Goal: Task Accomplishment & Management: Manage account settings

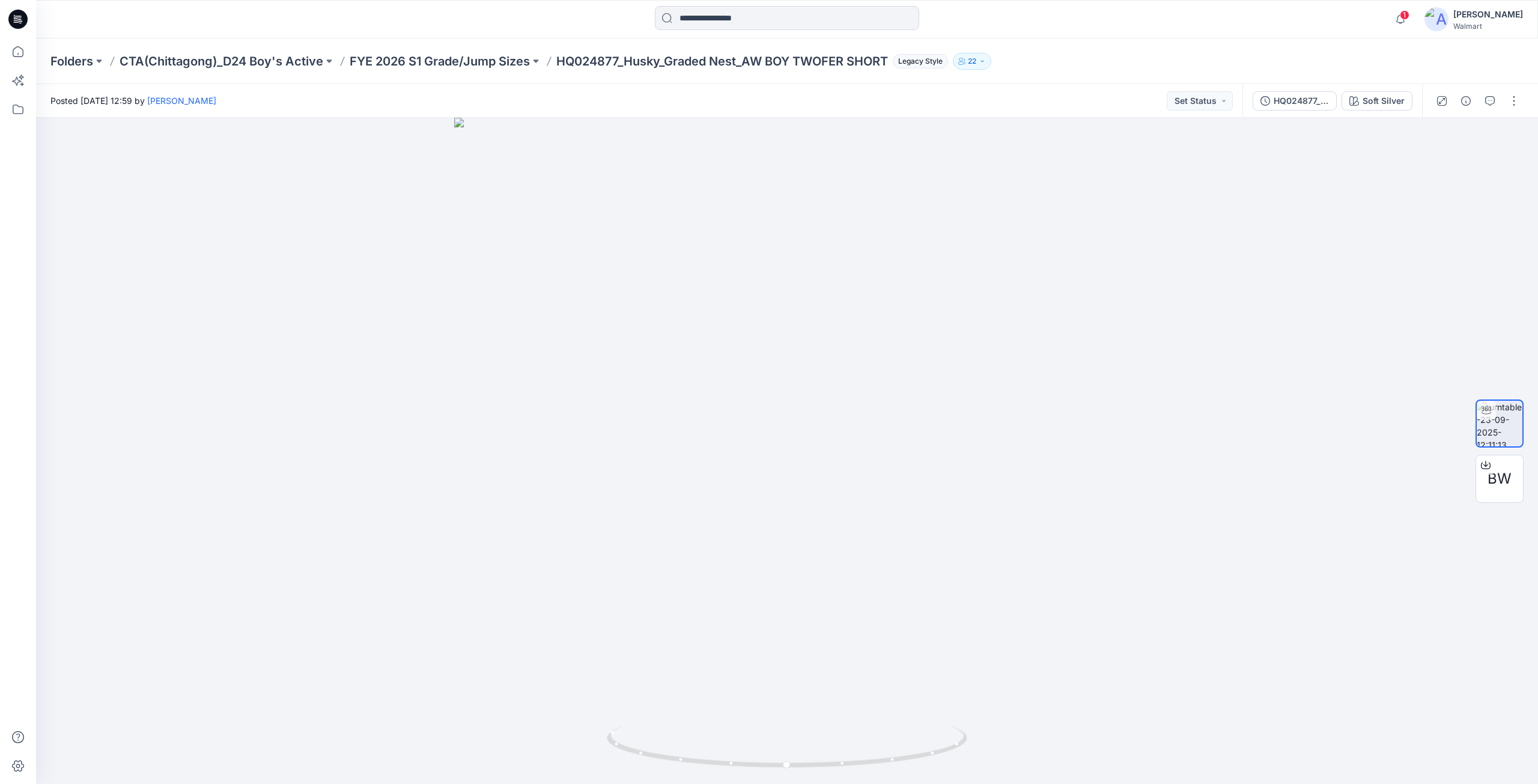
click at [374, 25] on div at bounding box center [224, 20] width 376 height 27
click at [21, 18] on icon at bounding box center [18, 19] width 19 height 19
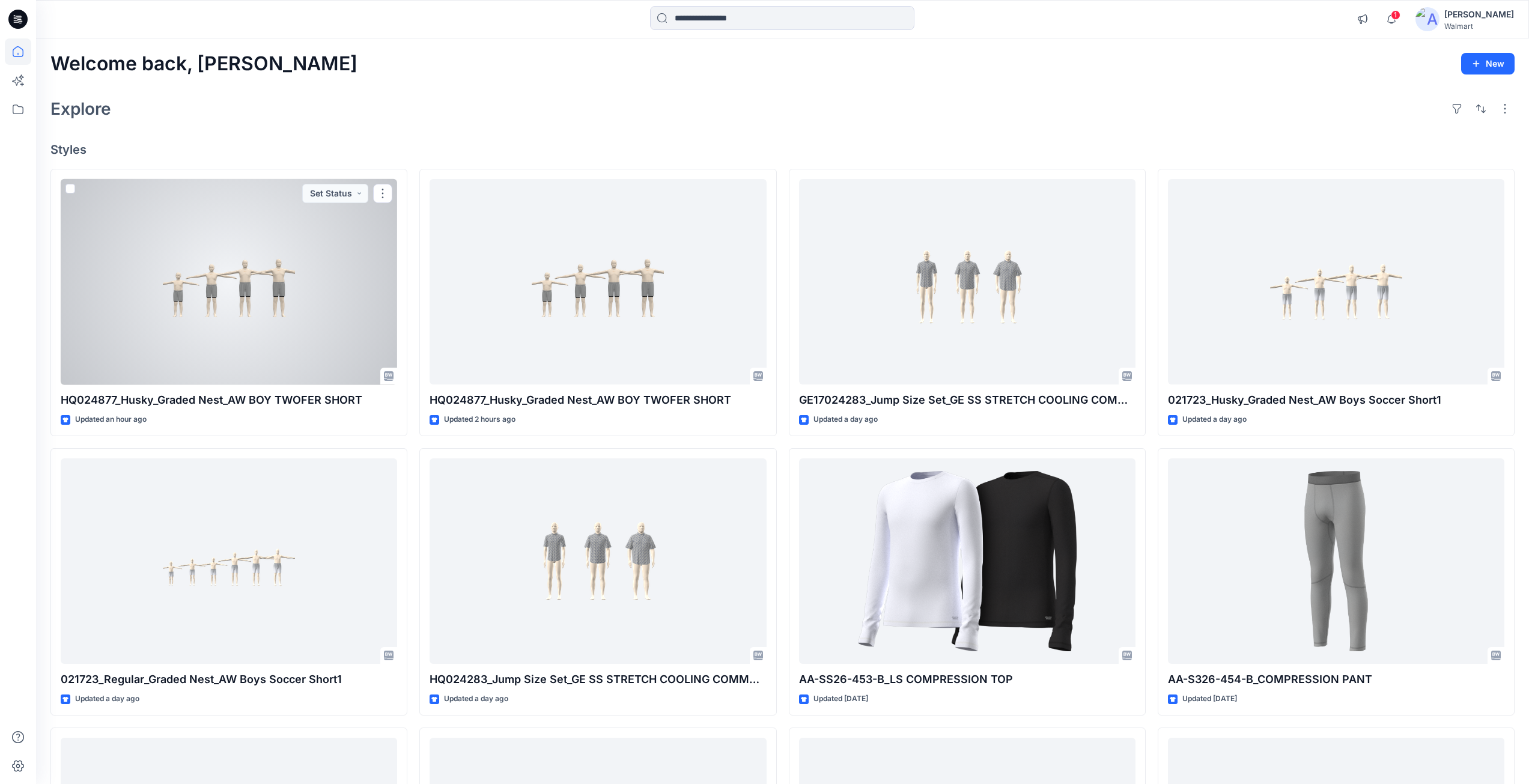
click at [241, 289] on div at bounding box center [229, 282] width 337 height 206
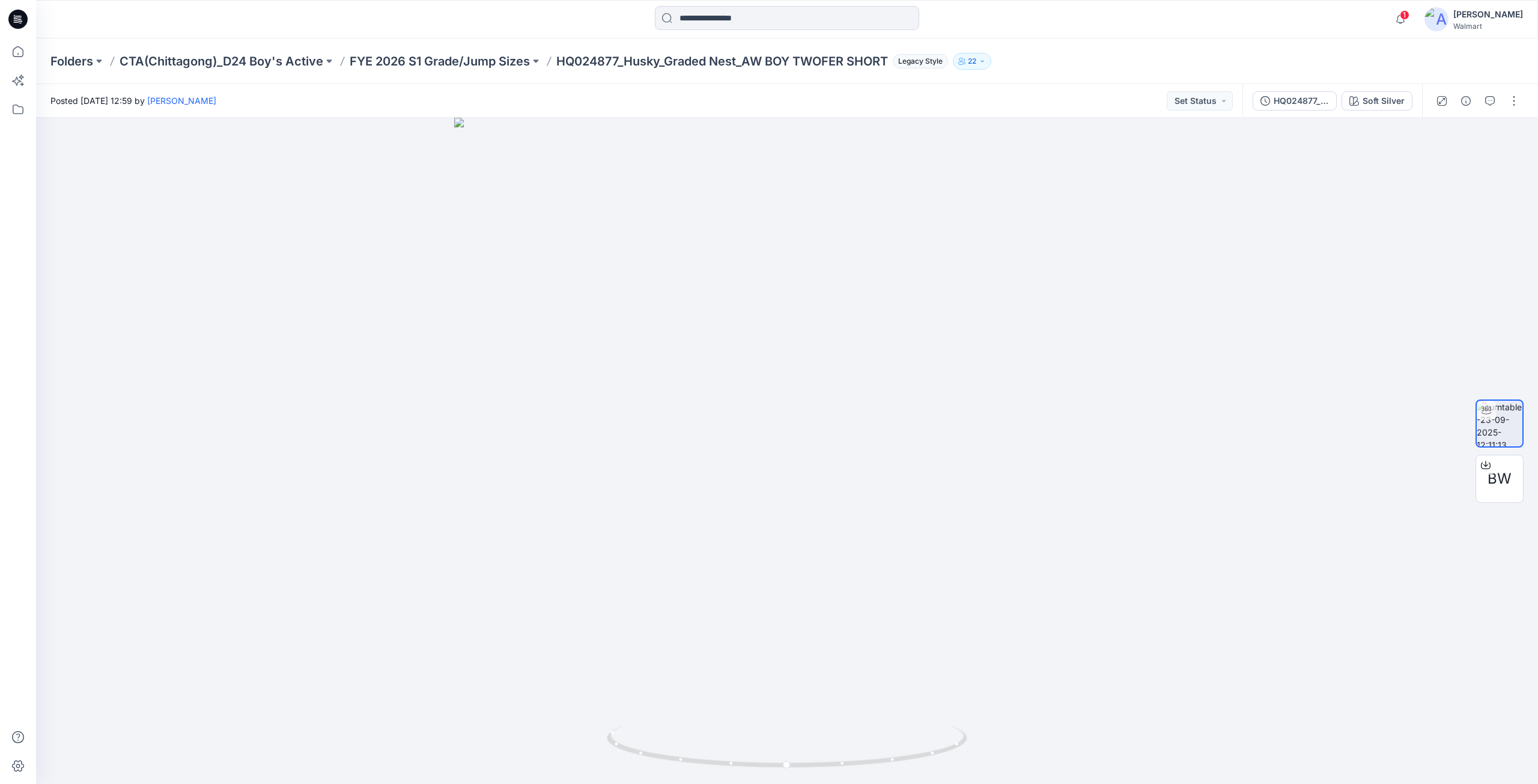
click at [597, 65] on p "HQ024877_Husky_Graded Nest_AW BOY TWOFER SHORT" at bounding box center [722, 61] width 331 height 17
click at [451, 61] on p "FYE 2026 S1 Grade/Jump Sizes" at bounding box center [439, 61] width 180 height 17
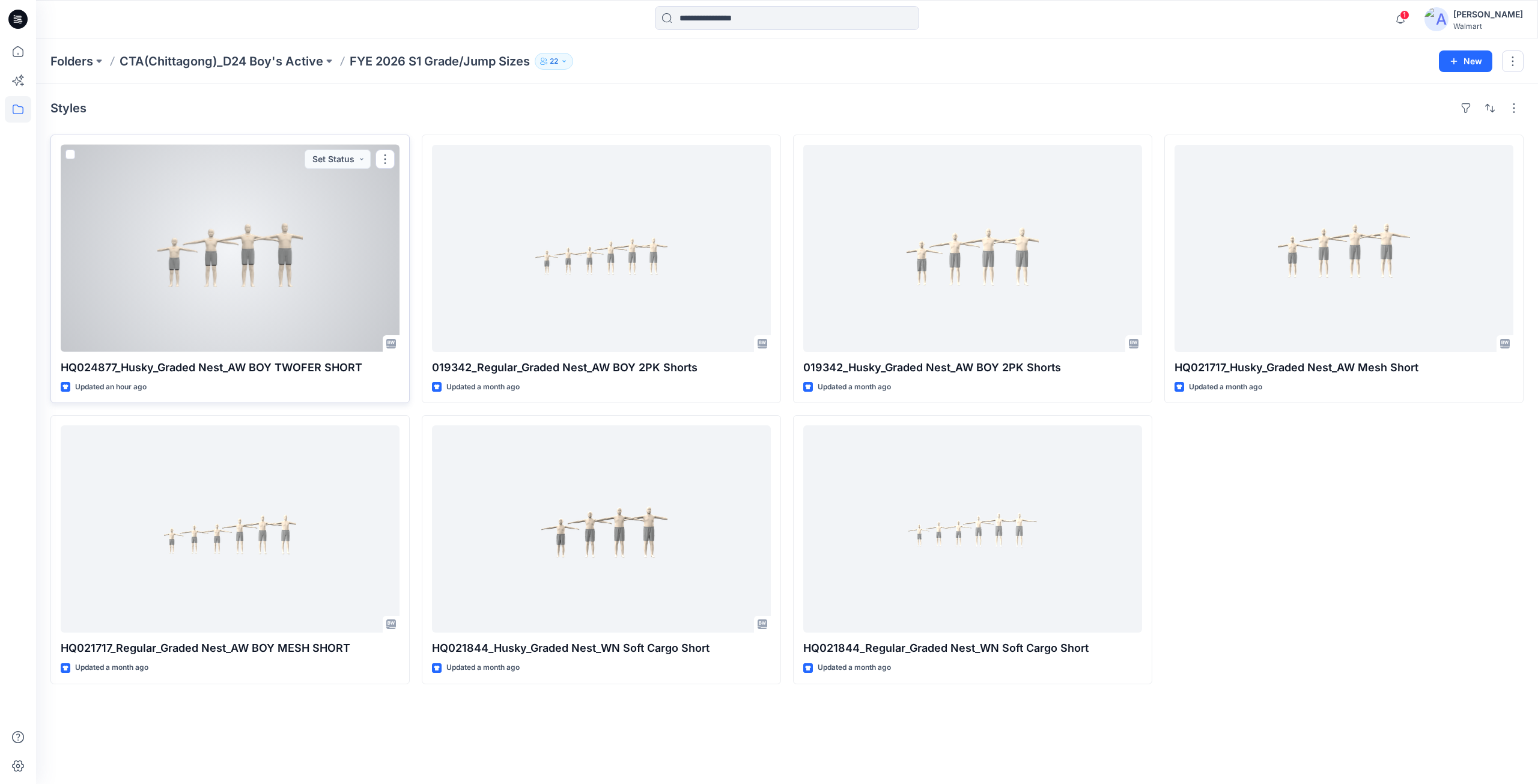
click at [225, 257] on div at bounding box center [230, 248] width 339 height 207
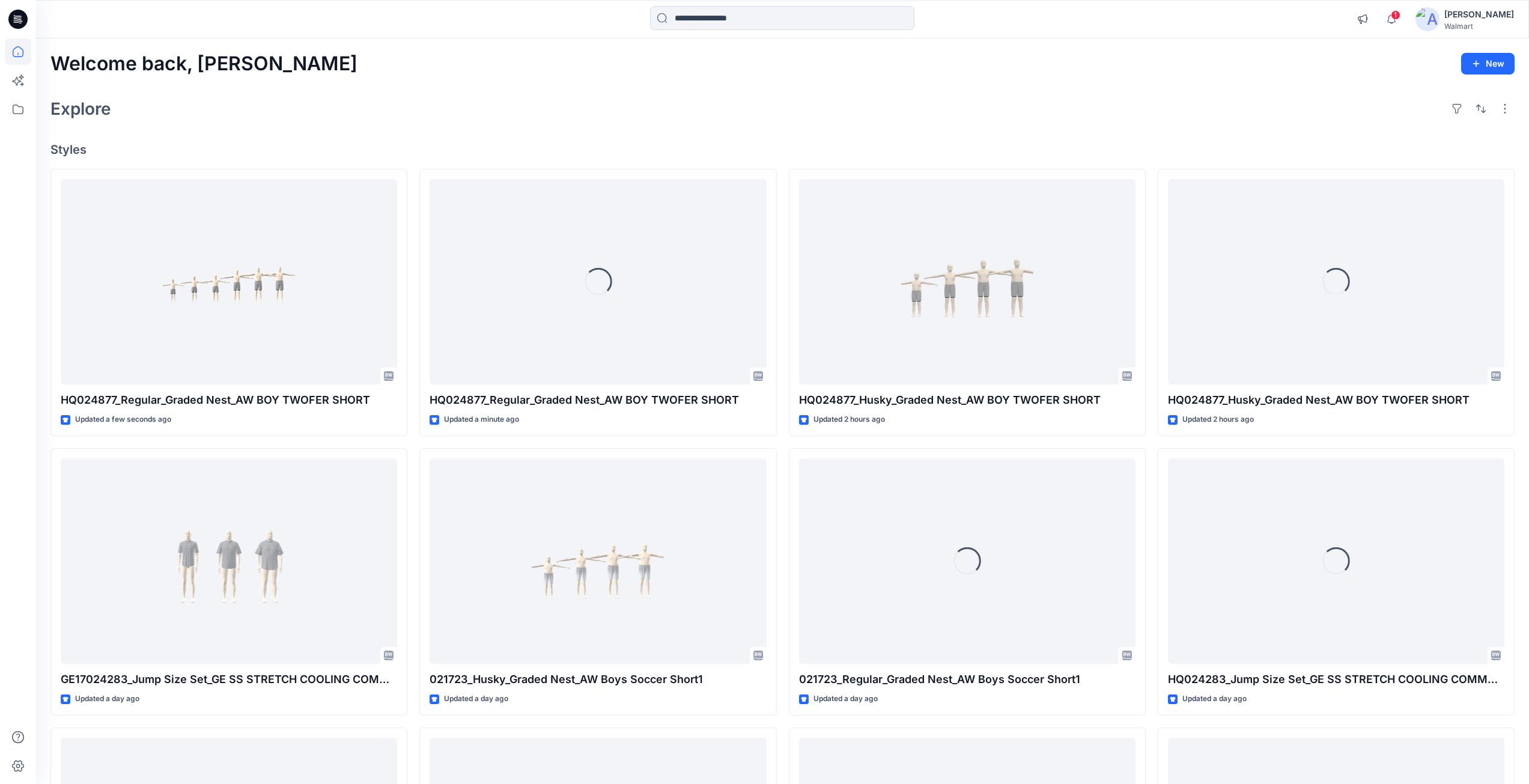
click at [1432, 17] on img at bounding box center [1428, 19] width 24 height 24
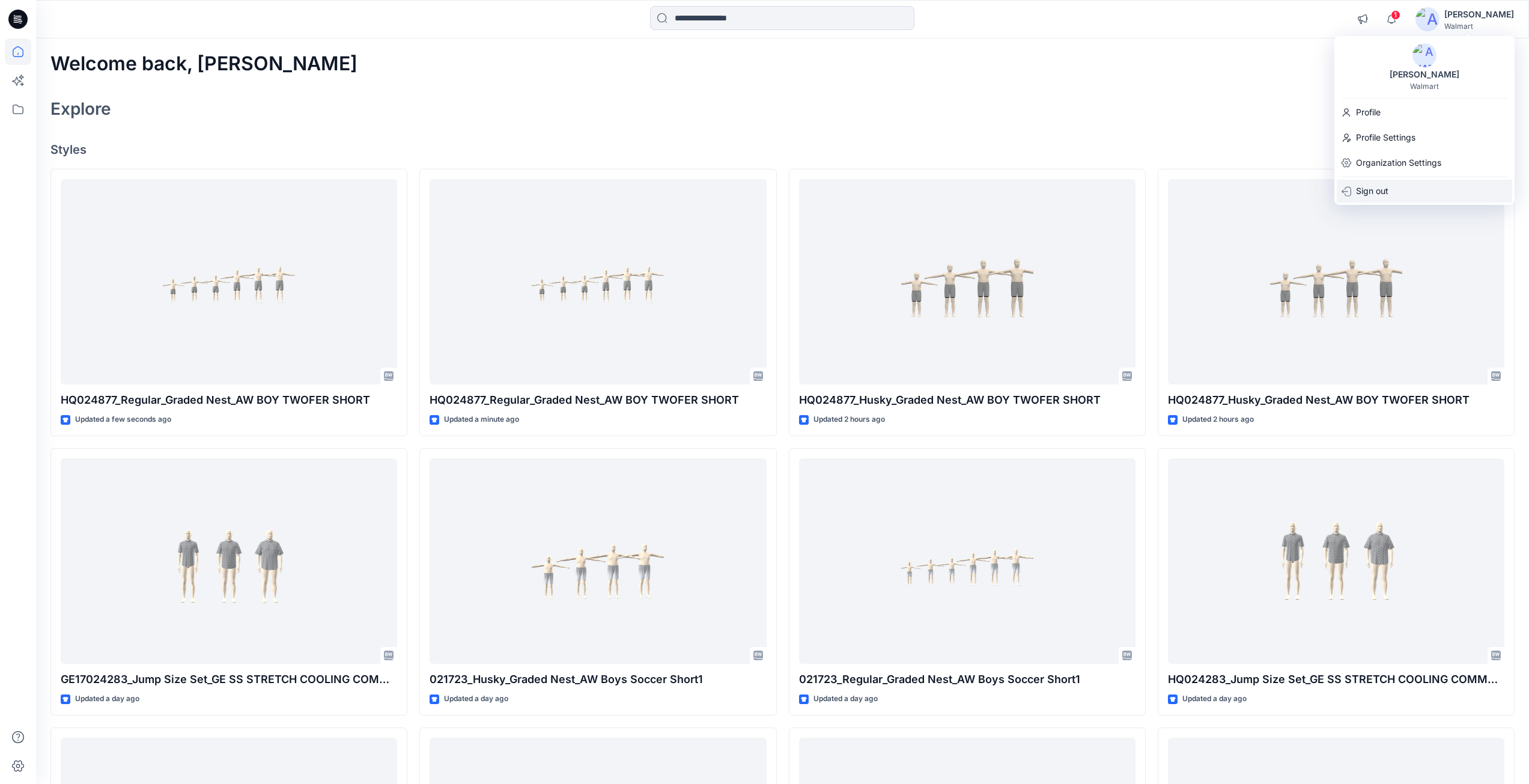
click at [1369, 186] on p "Sign out" at bounding box center [1372, 191] width 32 height 23
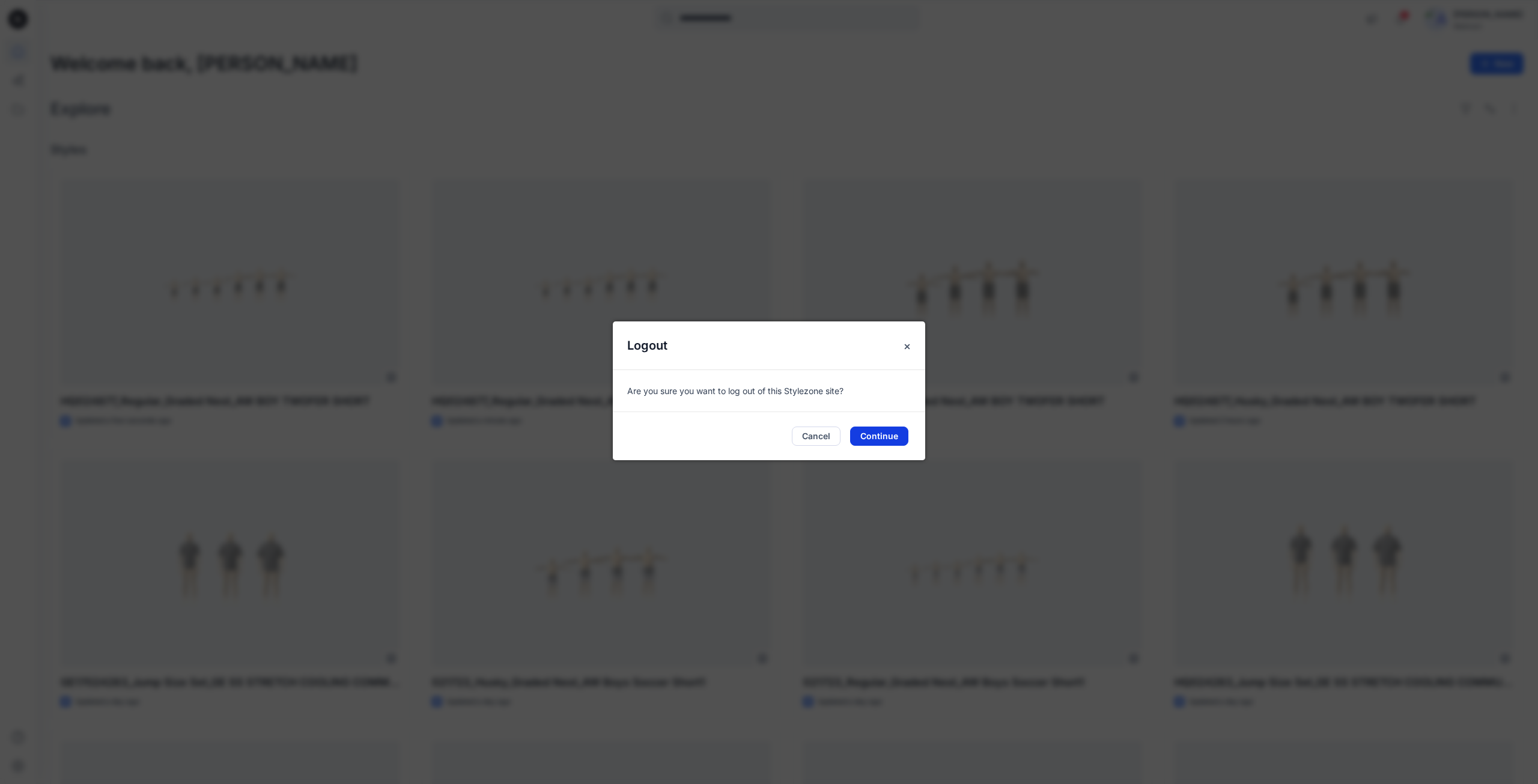
click at [866, 436] on button "Continue" at bounding box center [879, 436] width 58 height 19
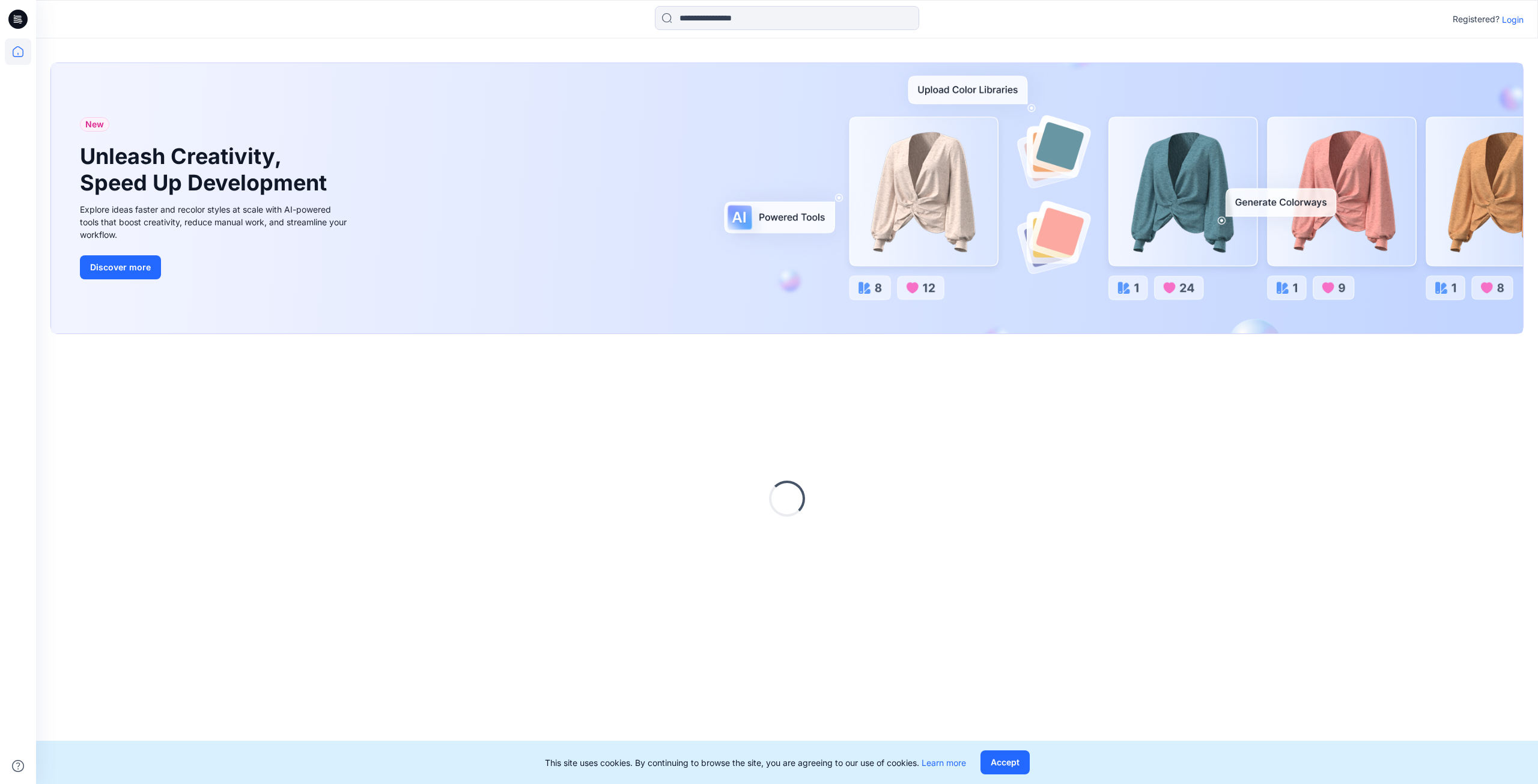
click at [1517, 19] on p "Login" at bounding box center [1513, 20] width 21 height 13
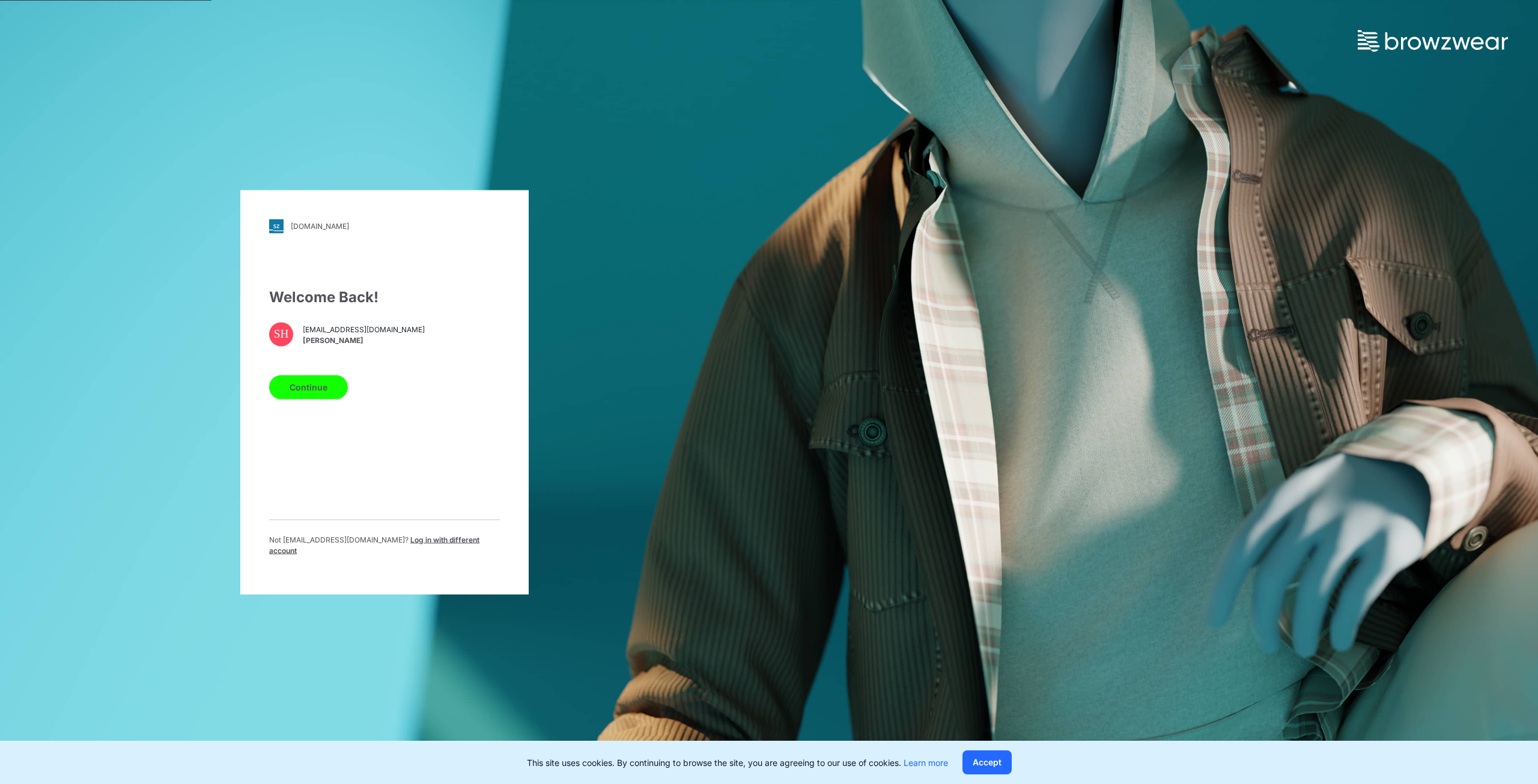
click at [320, 393] on button "Continue" at bounding box center [308, 387] width 79 height 24
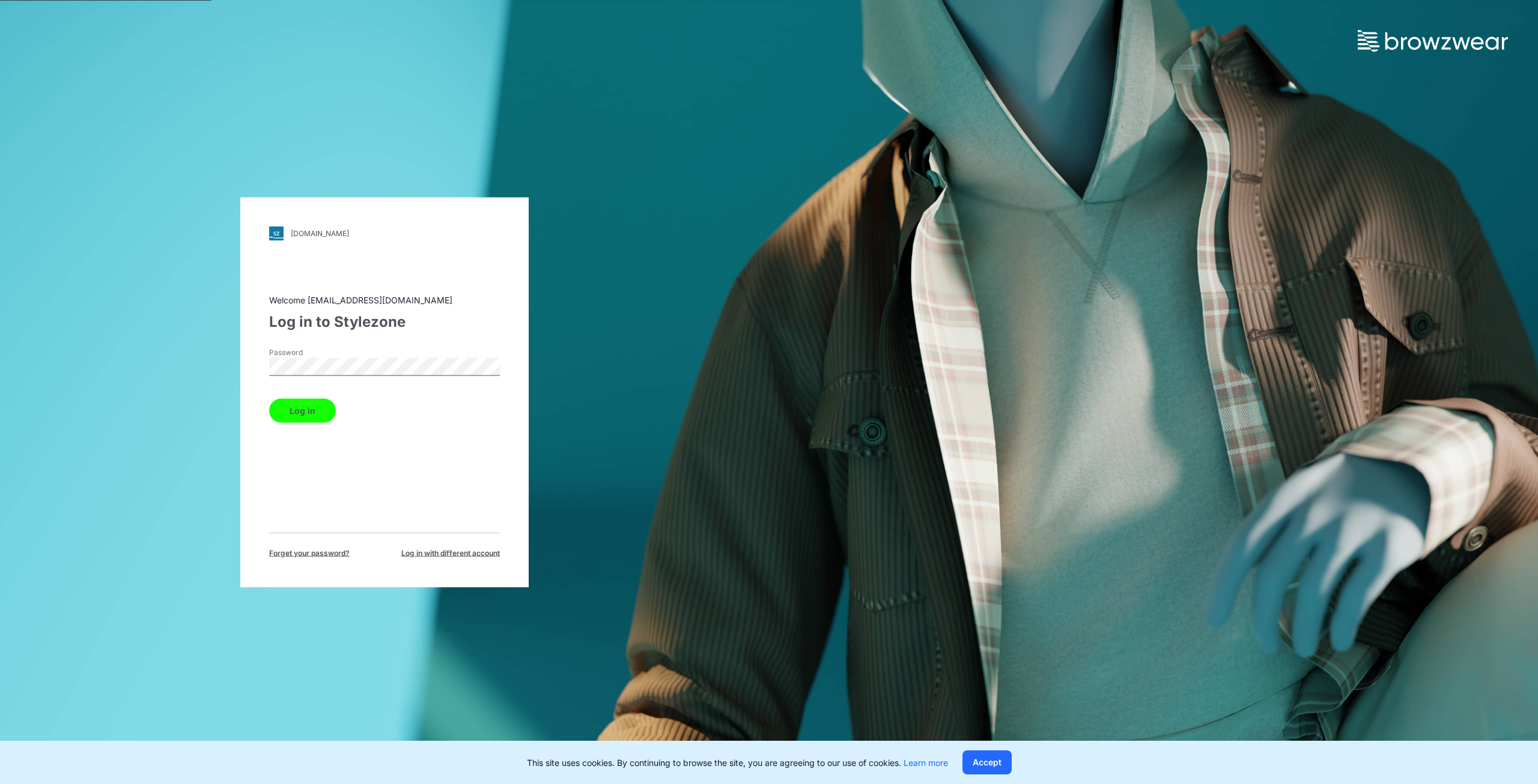
click at [241, 369] on div "walmart.stylezone.com Loading... Welcome hashmi@asianapparels.com Log in to Sty…" at bounding box center [384, 392] width 289 height 390
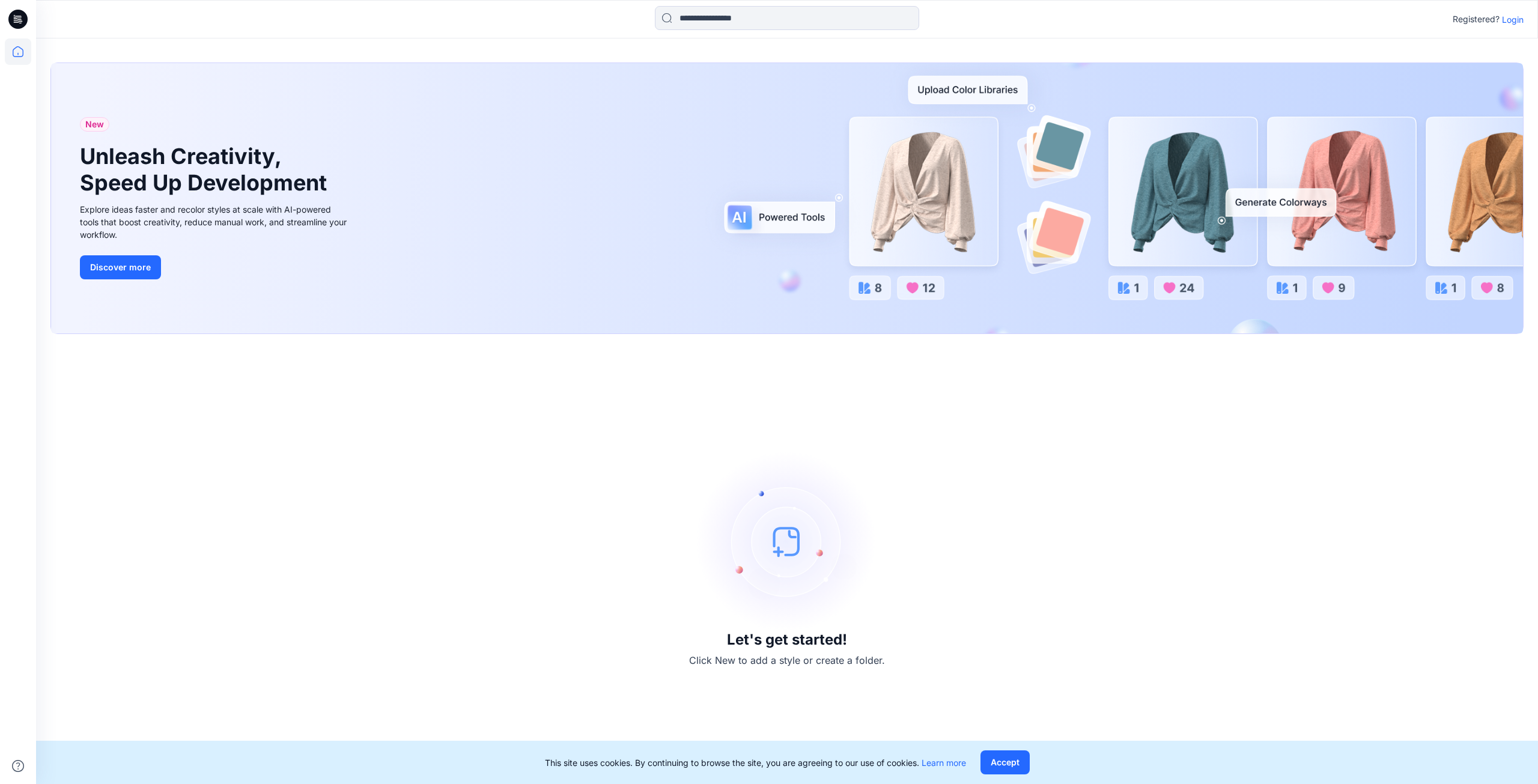
click at [1512, 16] on p "Login" at bounding box center [1513, 20] width 21 height 13
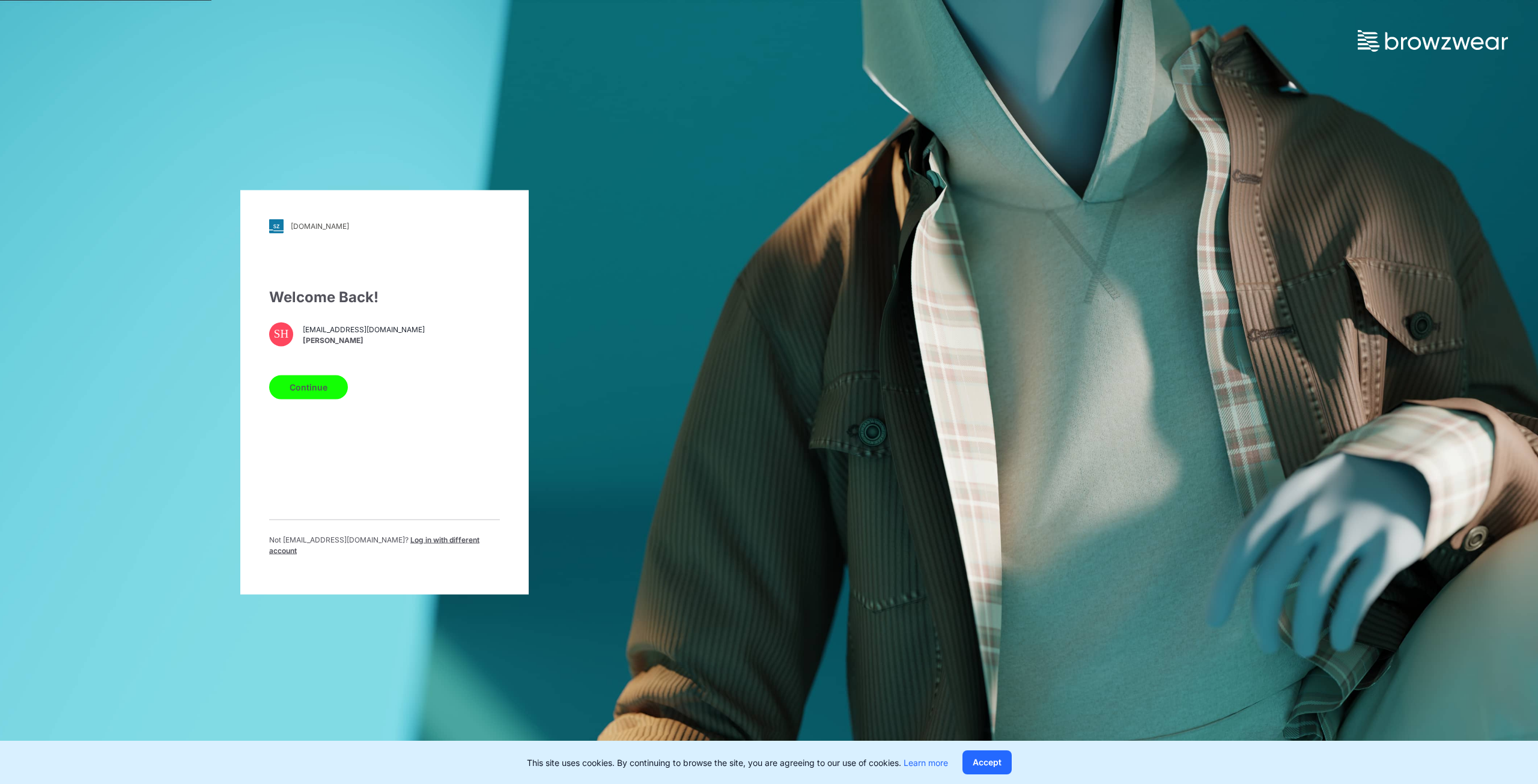
click at [302, 393] on button "Continue" at bounding box center [308, 387] width 79 height 24
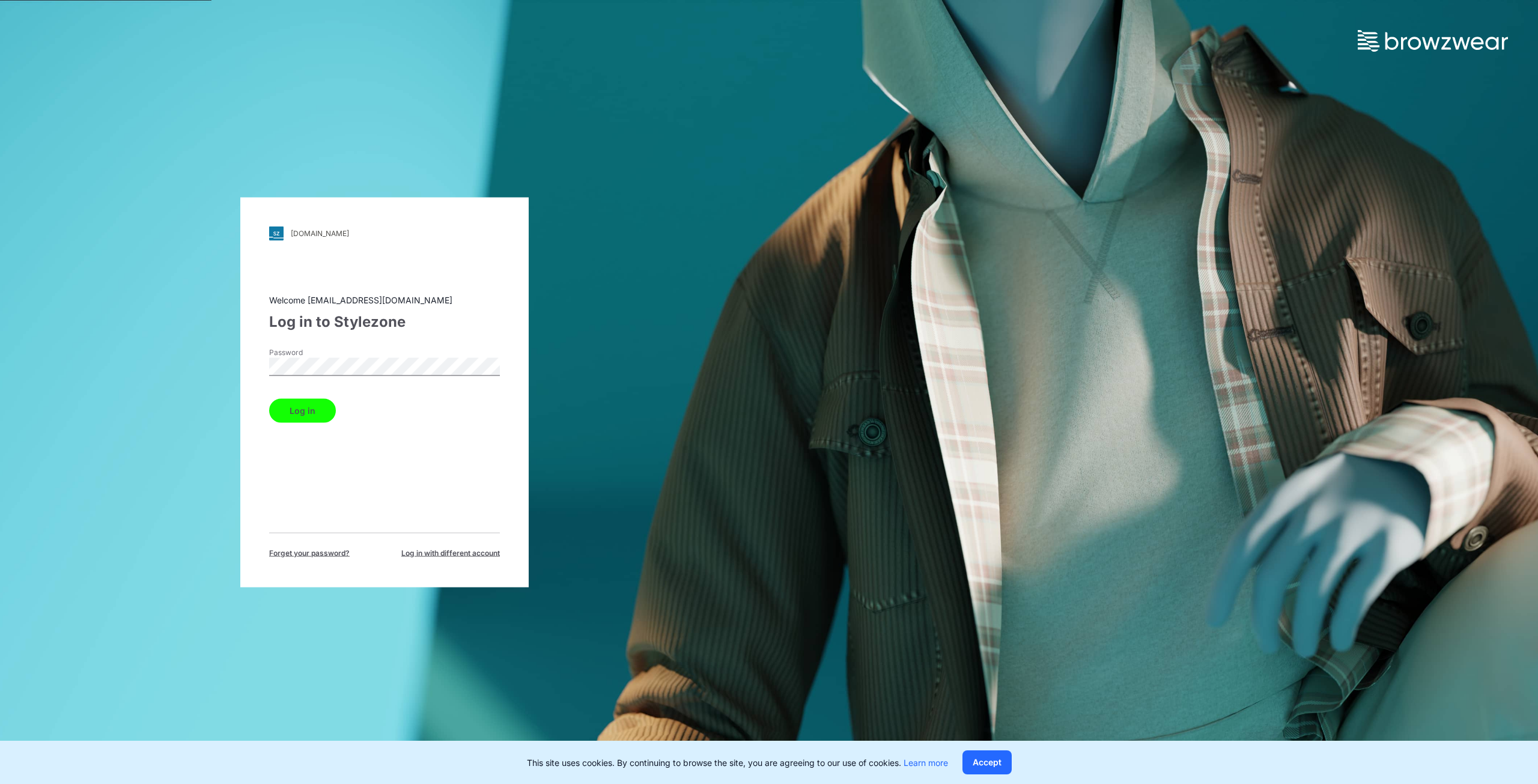
click at [292, 410] on button "Log in" at bounding box center [302, 410] width 67 height 24
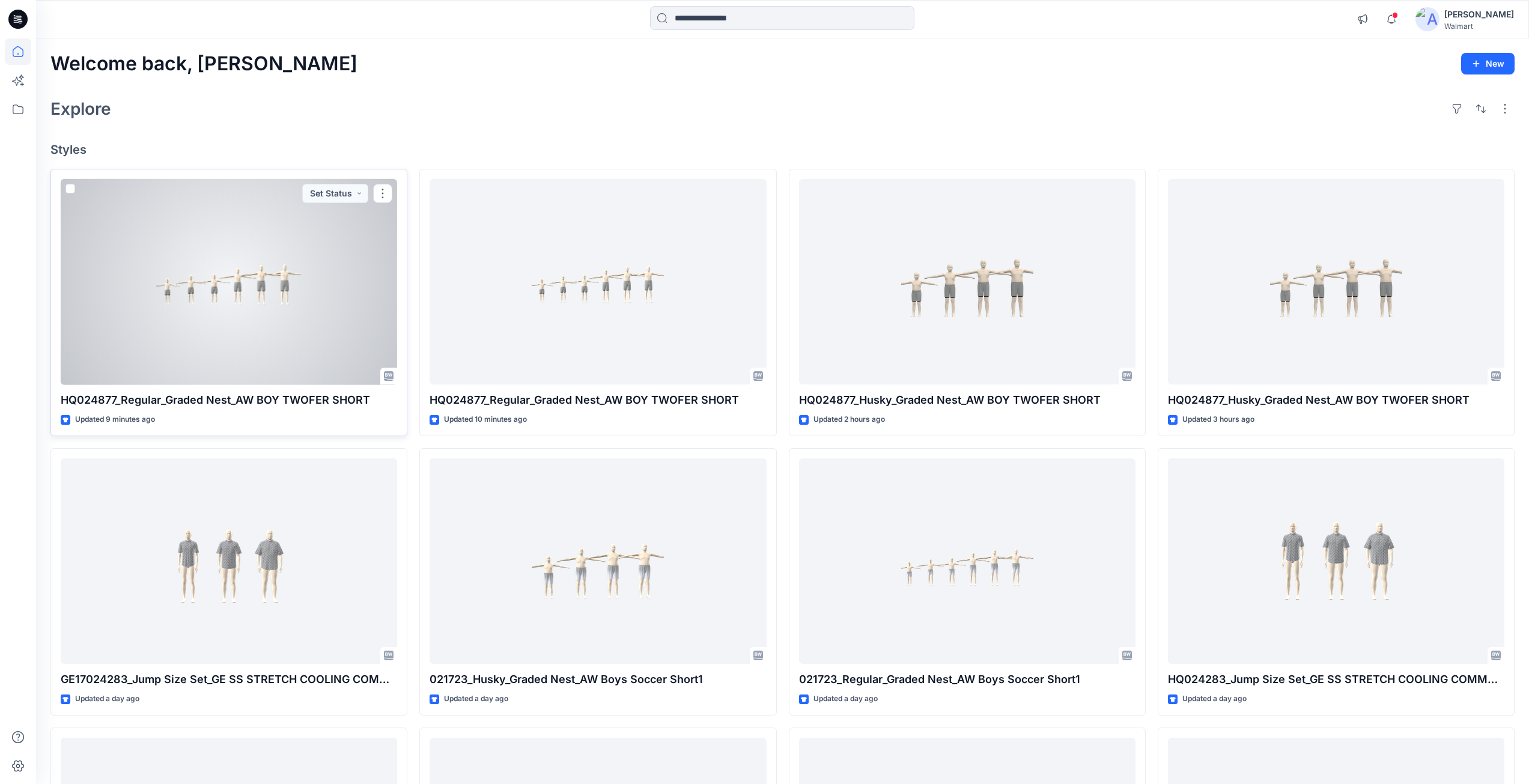
click at [244, 299] on div at bounding box center [229, 282] width 337 height 206
